Goal: Information Seeking & Learning: Learn about a topic

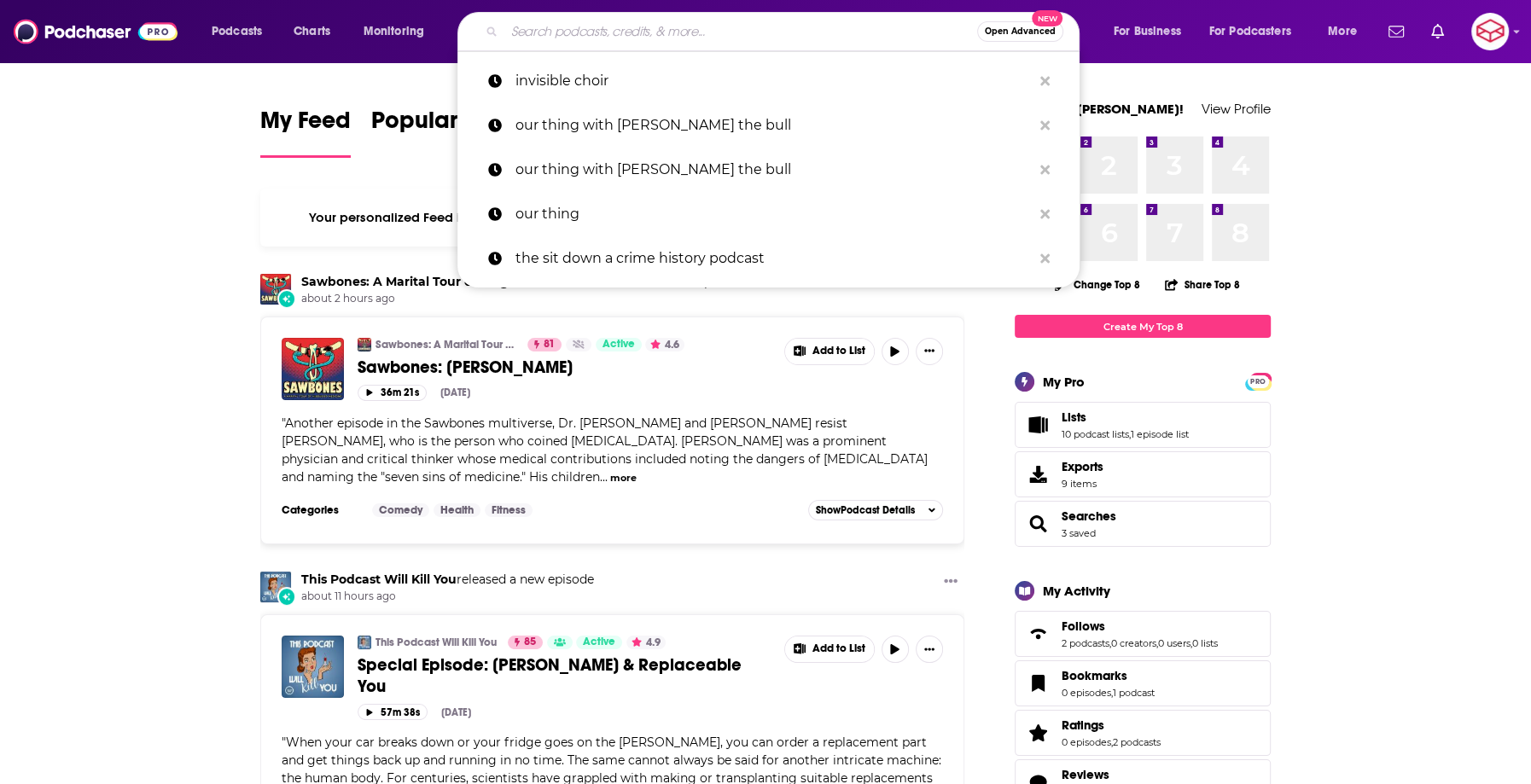
click at [609, 42] on input "Search podcasts, credits, & more..." at bounding box center [740, 32] width 472 height 27
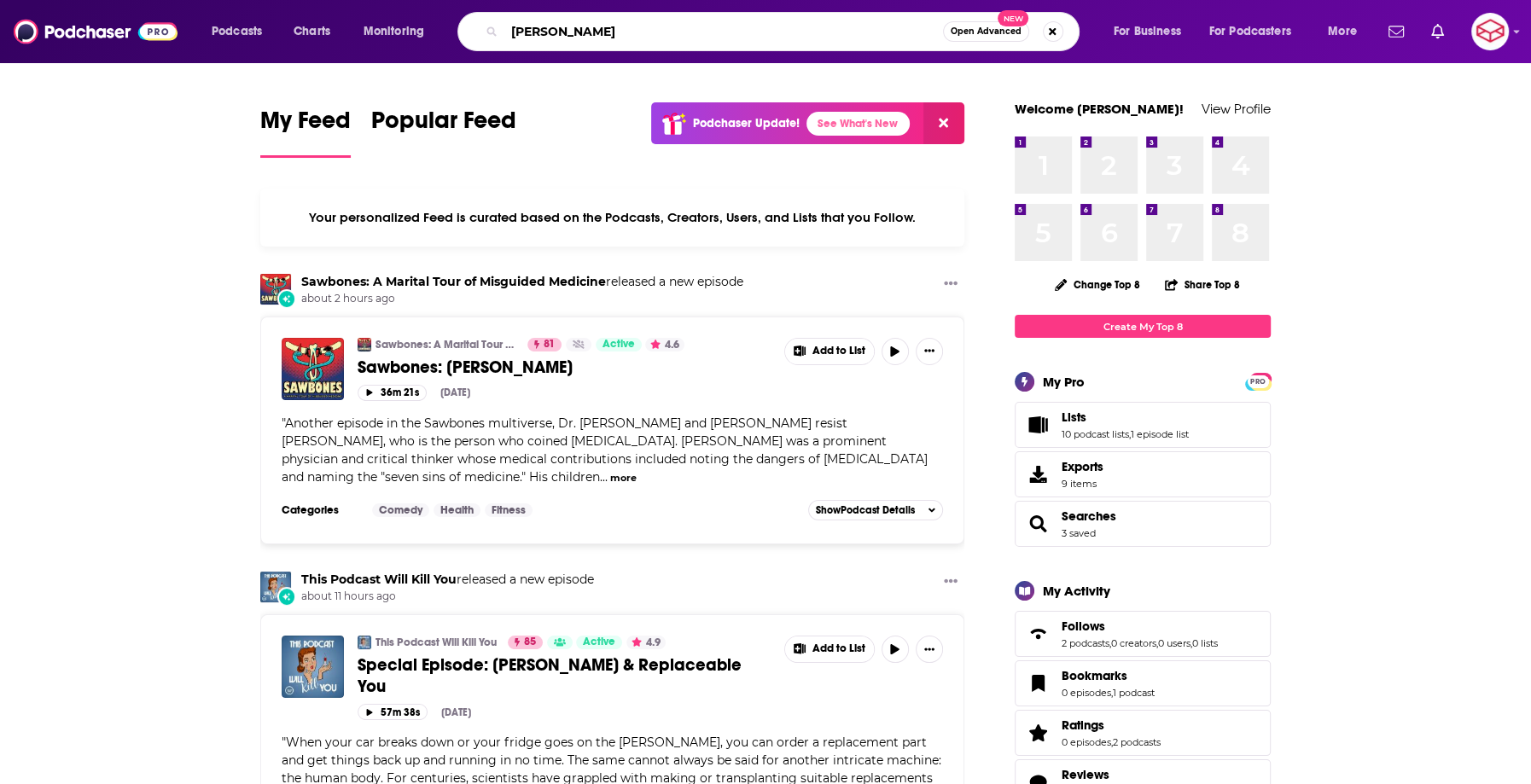
type input "[PERSON_NAME]"
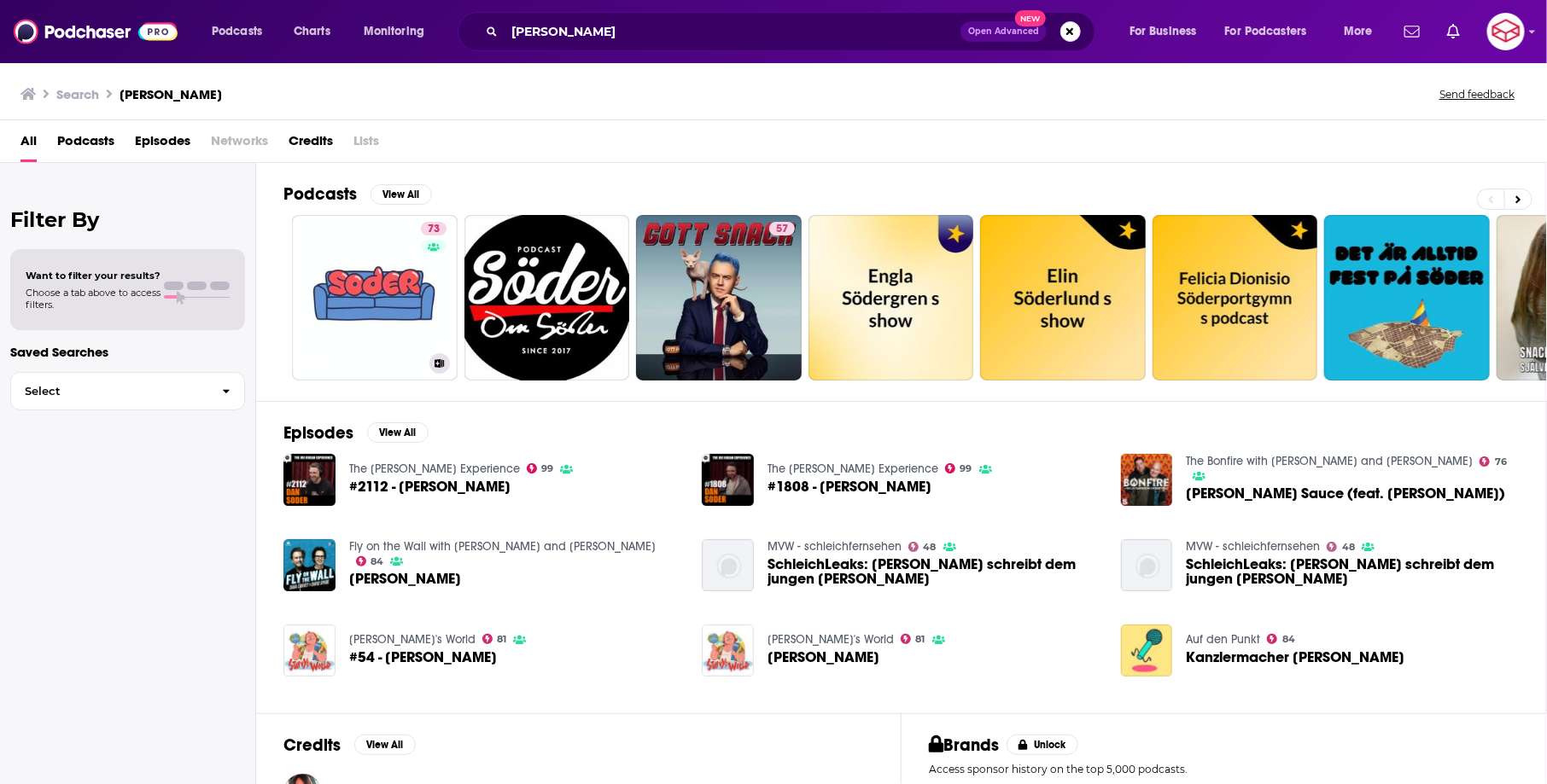
click at [430, 252] on div "Podcasts Charts Monitoring [PERSON_NAME] Open Advanced New For Business For Pod…" at bounding box center [774, 392] width 1547 height 784
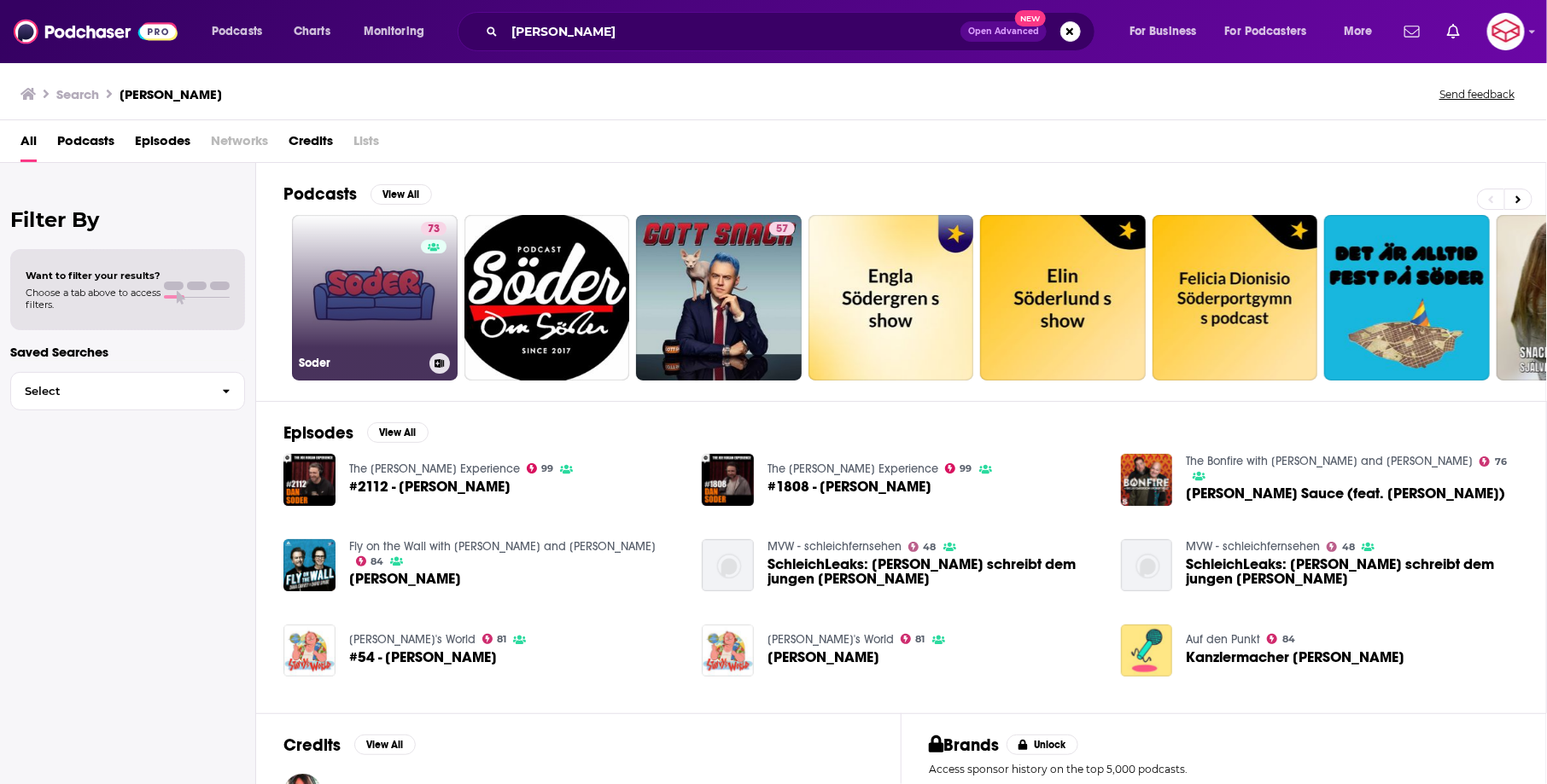
click at [385, 281] on link "73 [PERSON_NAME]" at bounding box center [374, 297] width 165 height 165
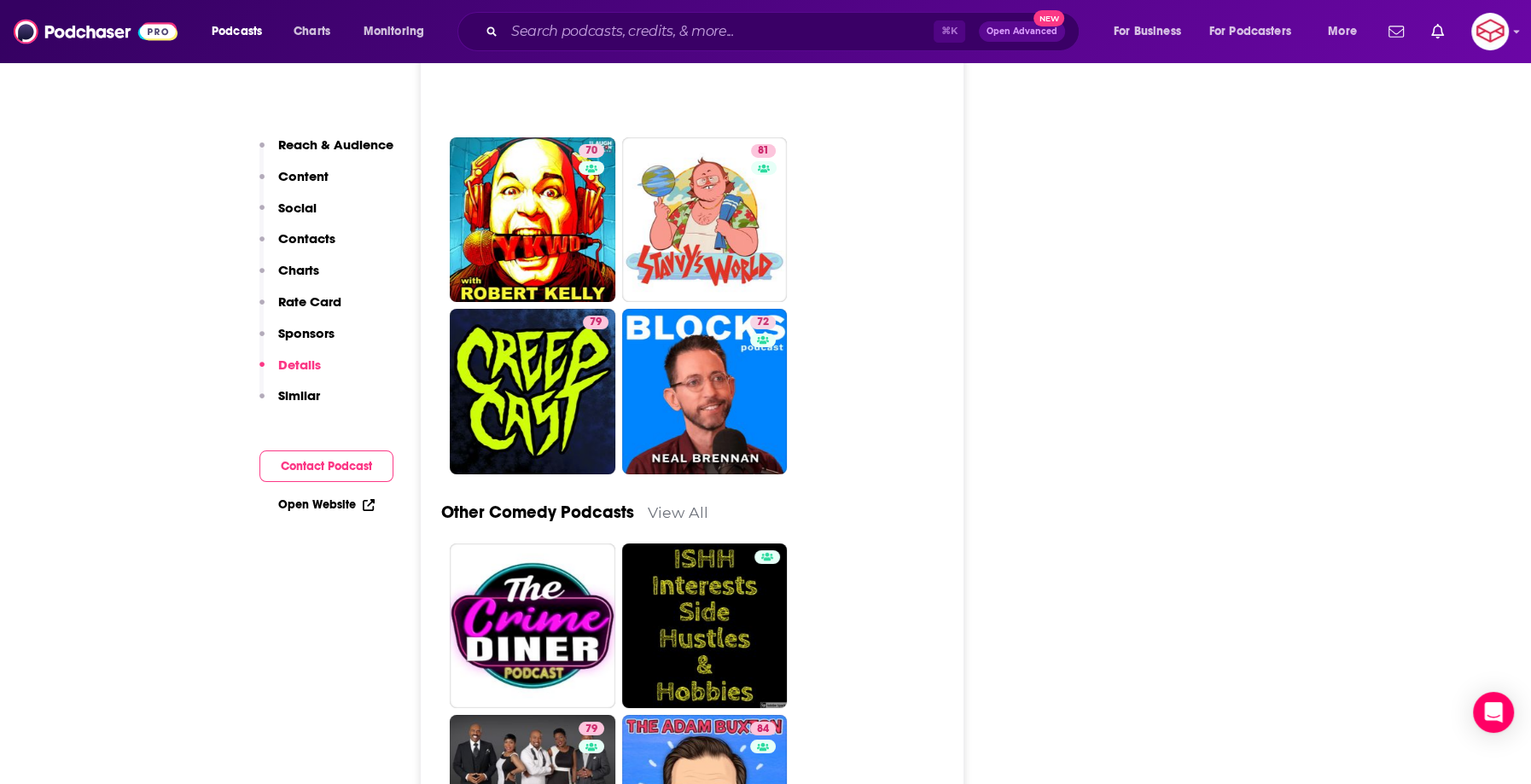
scroll to position [5754, 0]
